Goal: Task Accomplishment & Management: Complete application form

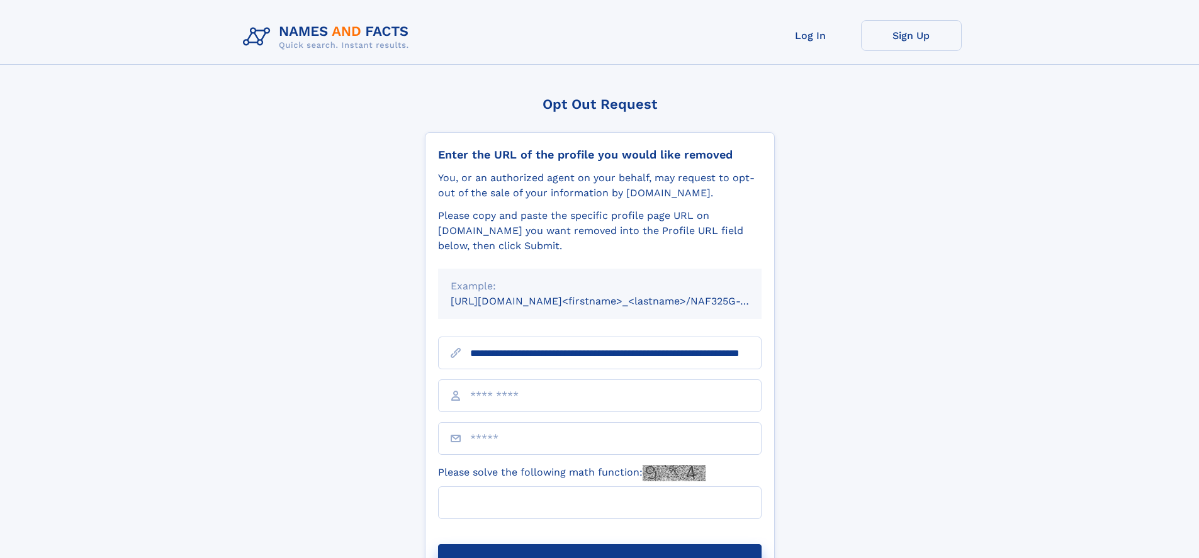
scroll to position [0, 122]
type input "**********"
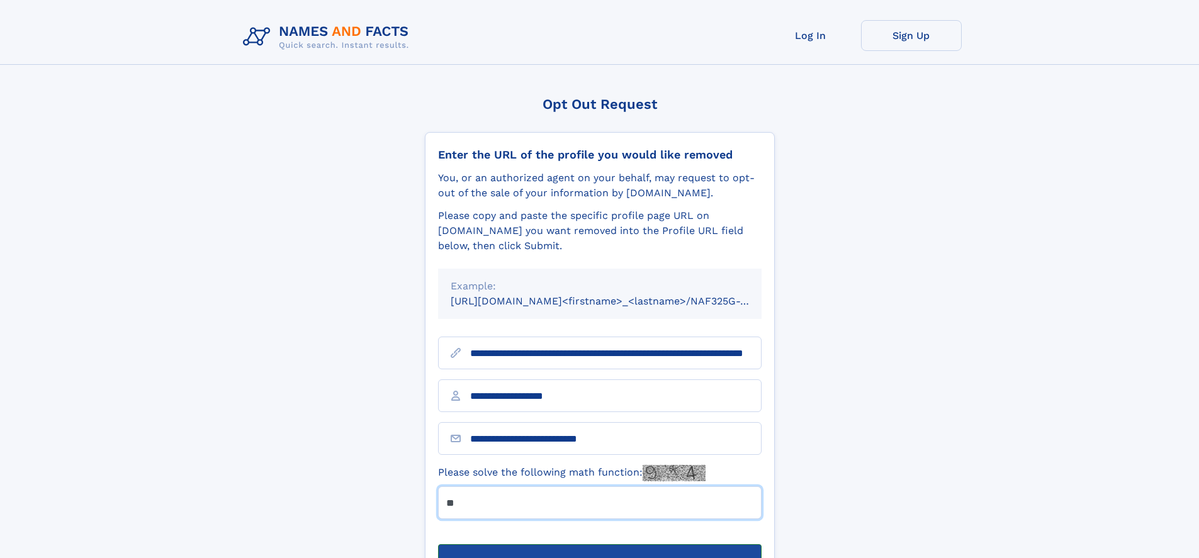
type input "**"
click at [599, 545] on button "Submit Opt Out Request" at bounding box center [600, 565] width 324 height 40
